Goal: Task Accomplishment & Management: Use online tool/utility

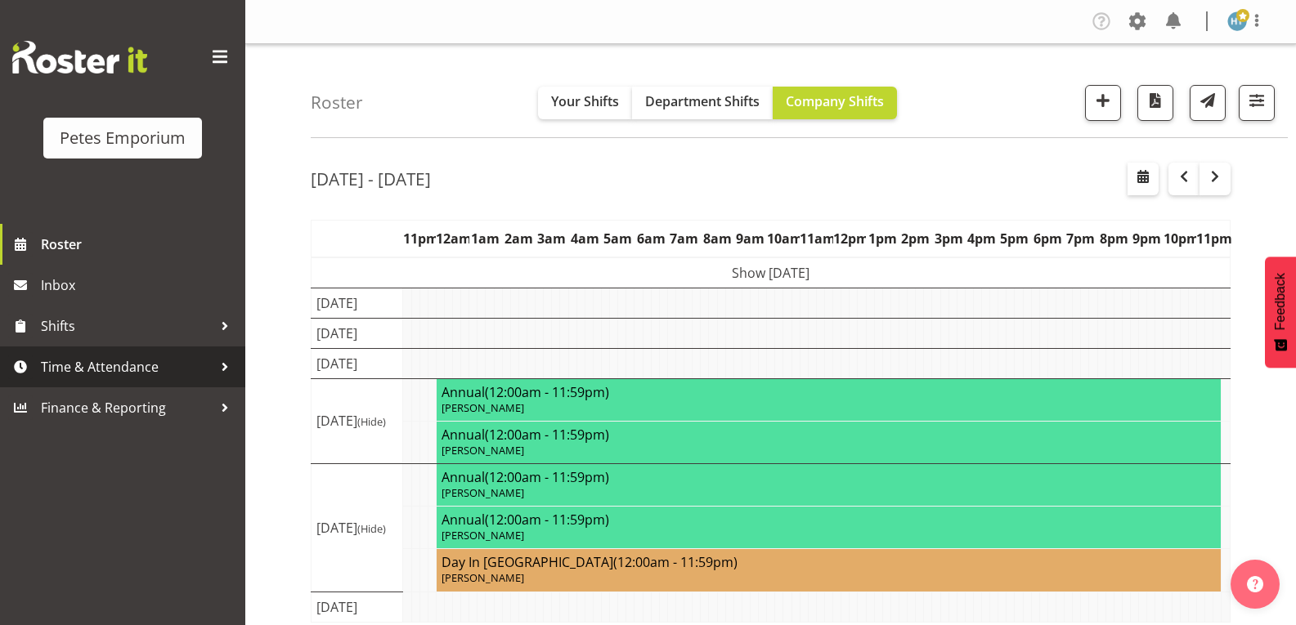
click at [56, 370] on span "Time & Attendance" at bounding box center [127, 367] width 172 height 25
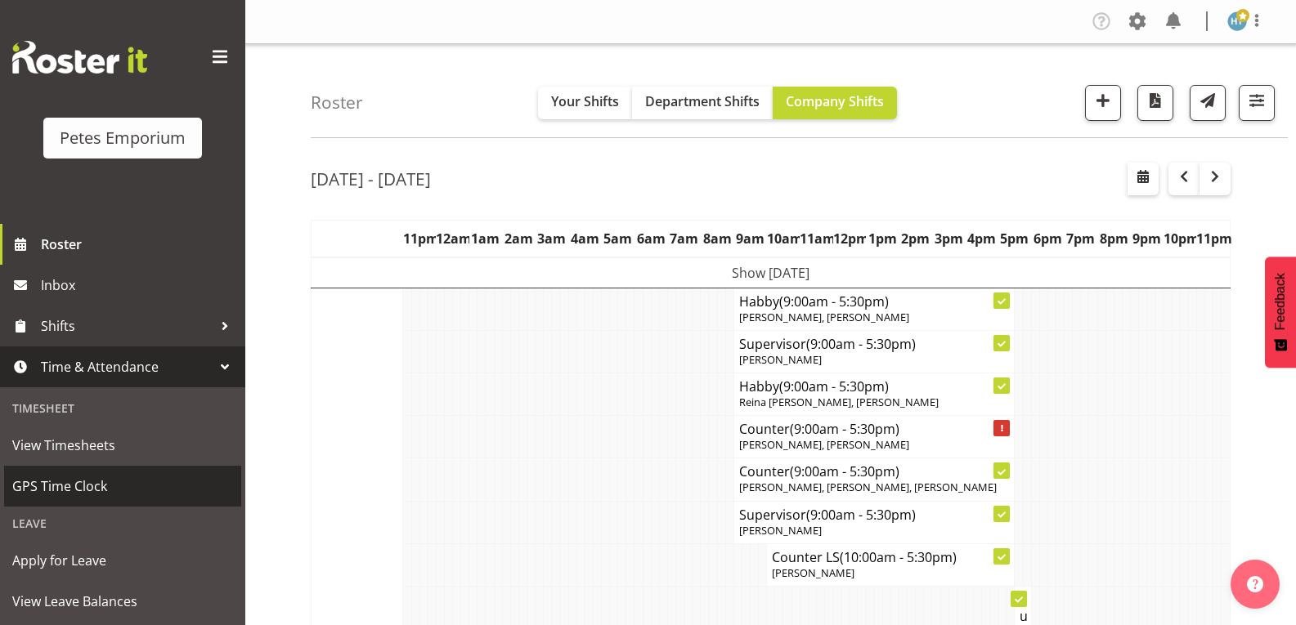
click at [64, 486] on span "GPS Time Clock" at bounding box center [122, 486] width 221 height 25
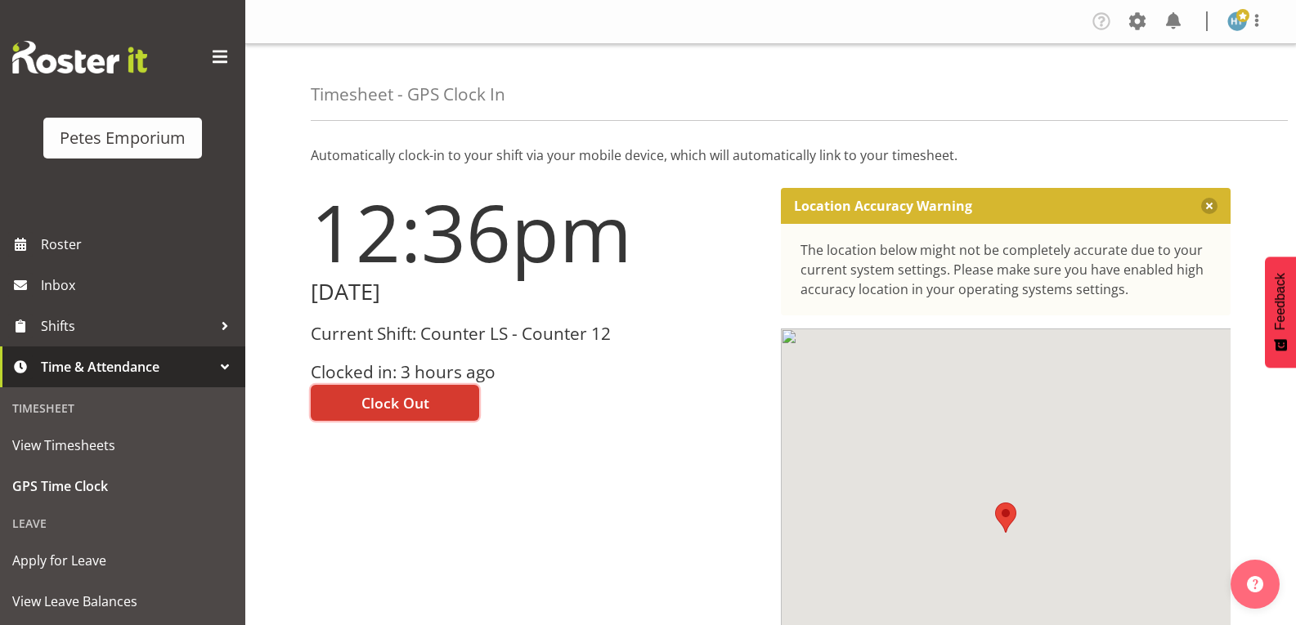
click at [402, 408] on span "Clock Out" at bounding box center [395, 402] width 68 height 21
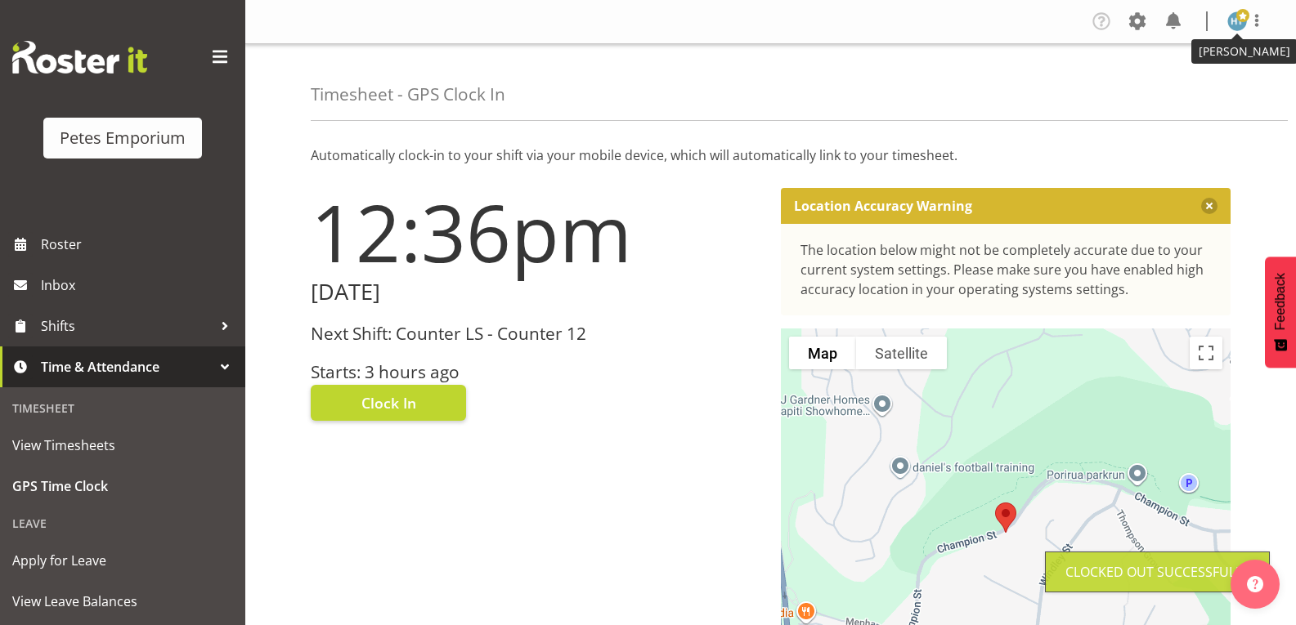
click at [1240, 20] on span at bounding box center [1242, 15] width 13 height 13
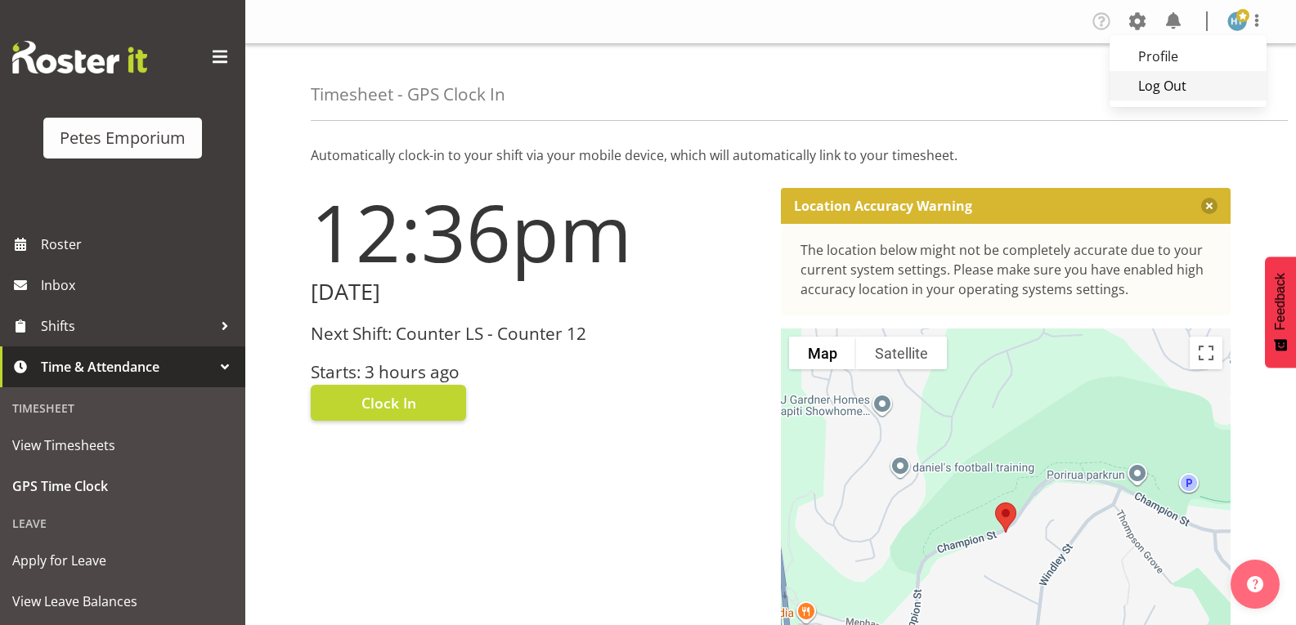
click at [1156, 87] on link "Log Out" at bounding box center [1187, 85] width 157 height 29
